Goal: Communication & Community: Ask a question

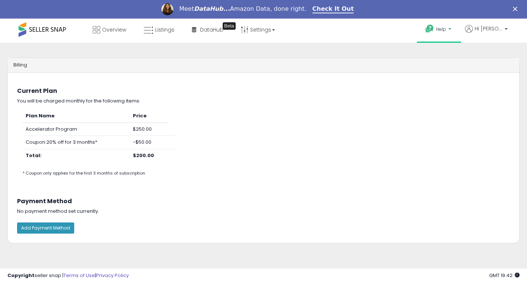
click at [446, 26] on span "Help" at bounding box center [441, 29] width 10 height 6
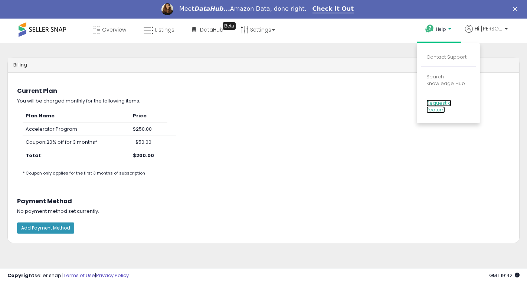
click at [445, 101] on link "Request a Feature" at bounding box center [438, 106] width 25 height 14
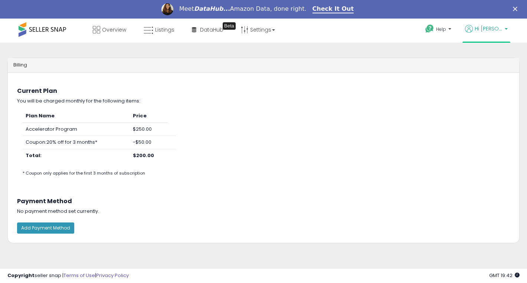
click at [477, 28] on p "Hi [PERSON_NAME]" at bounding box center [486, 29] width 43 height 9
click at [446, 27] on span "Help" at bounding box center [441, 29] width 10 height 6
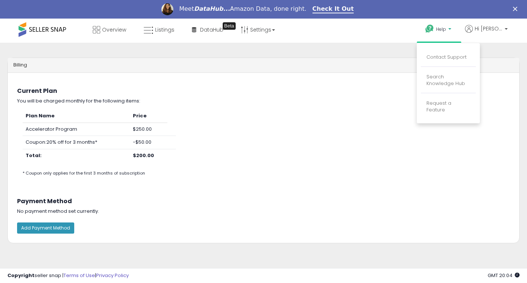
click at [456, 69] on li "Search Knowledge Hub" at bounding box center [448, 80] width 55 height 25
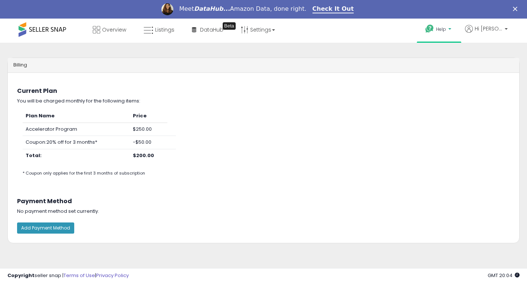
click at [445, 32] on span "Help" at bounding box center [441, 29] width 10 height 6
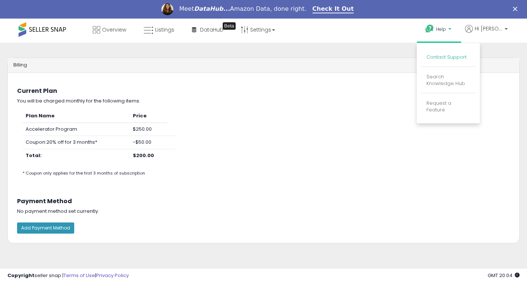
click at [443, 58] on link "Contact Support" at bounding box center [446, 56] width 40 height 7
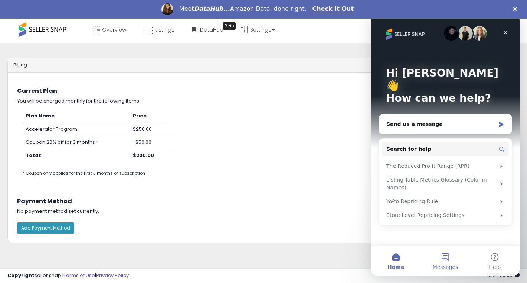
click at [451, 260] on button "Messages" at bounding box center [444, 261] width 49 height 30
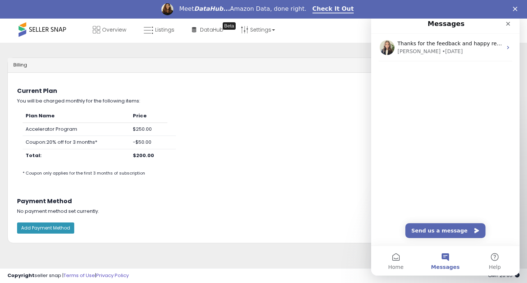
click at [454, 222] on div "Thanks for the feedback and happy repricing! [PERSON_NAME] • [DATE]" at bounding box center [445, 140] width 148 height 212
click at [454, 224] on button "Send us a message" at bounding box center [445, 230] width 80 height 15
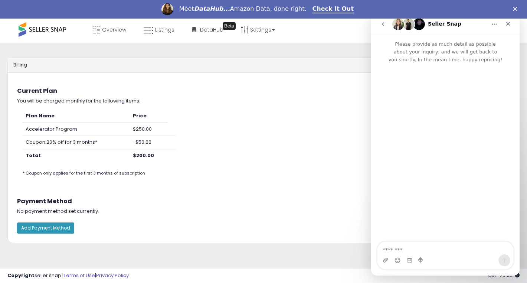
click at [410, 248] on textarea "Message…" at bounding box center [445, 248] width 136 height 13
type textarea "*"
paste textarea "**********"
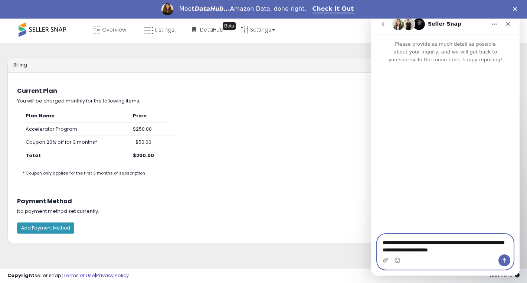
click at [399, 249] on textarea "**********" at bounding box center [445, 244] width 136 height 20
type textarea "**********"
click at [506, 262] on icon "Send a message…" at bounding box center [504, 260] width 6 height 6
